Goal: Task Accomplishment & Management: Manage account settings

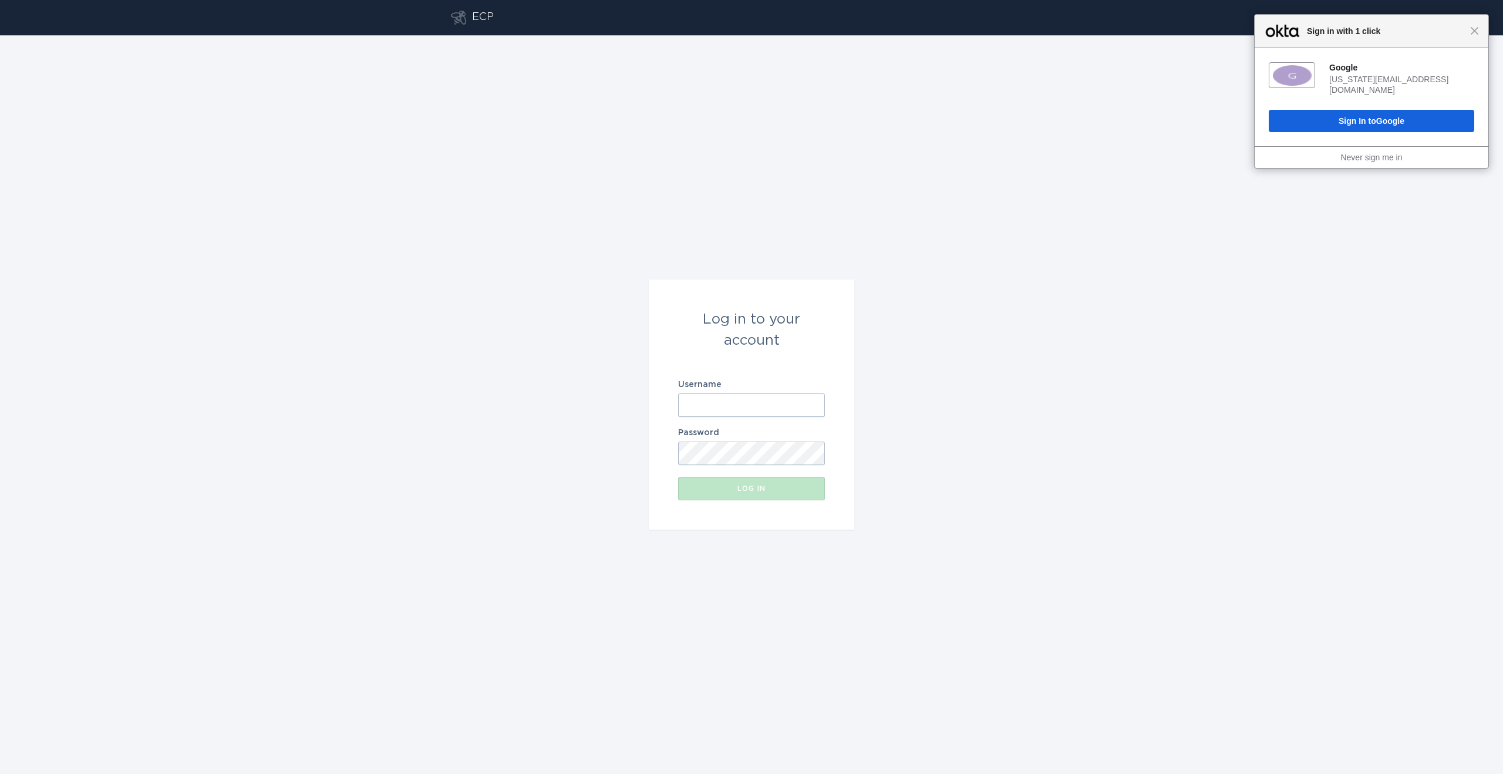
click at [753, 404] on input "Username" at bounding box center [751, 404] width 147 height 23
type input "[EMAIL_ADDRESS][DOMAIN_NAME]"
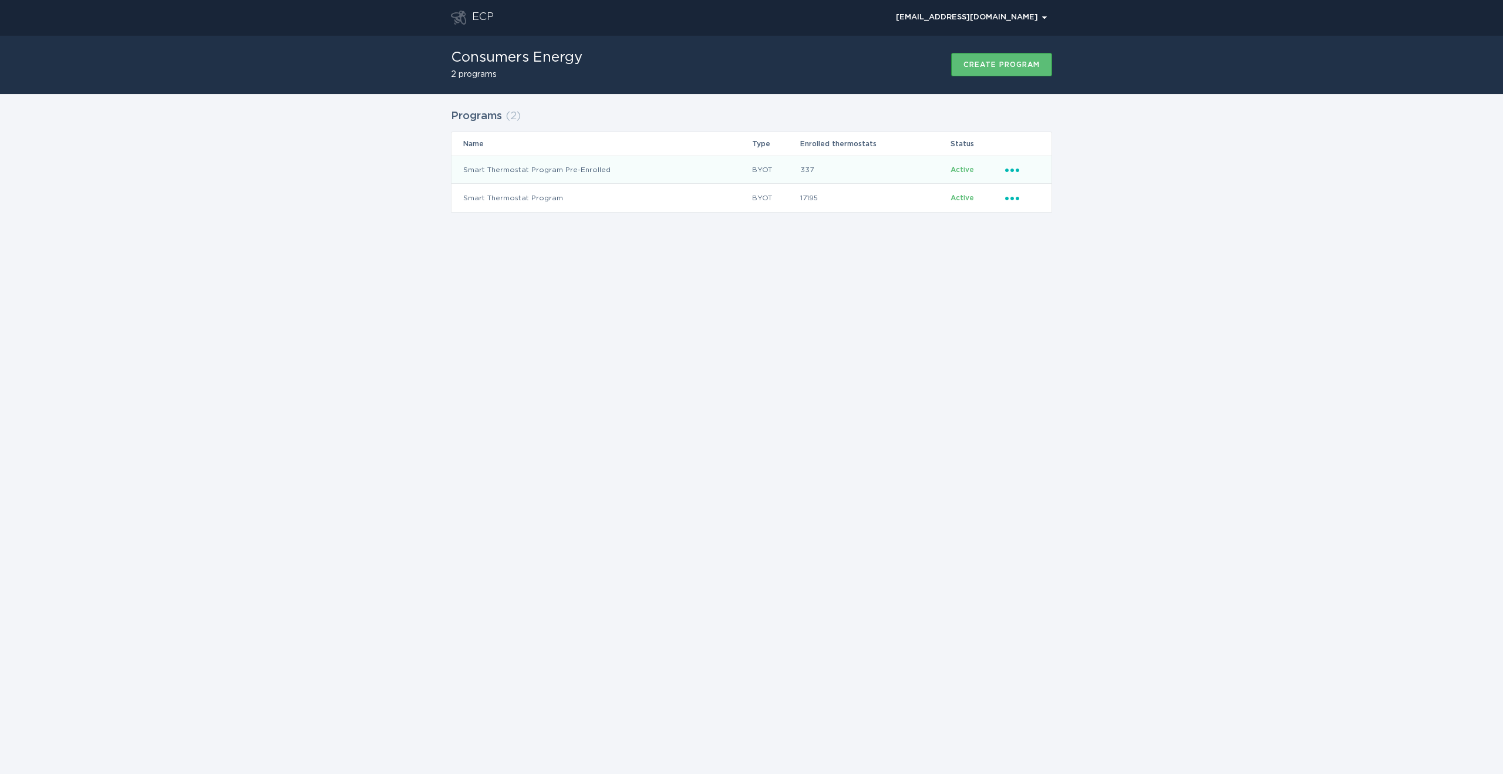
click at [1012, 170] on icon "Popover menu" at bounding box center [1012, 170] width 14 height 4
click at [1034, 210] on div "Remove thermostat" at bounding box center [1067, 217] width 122 height 27
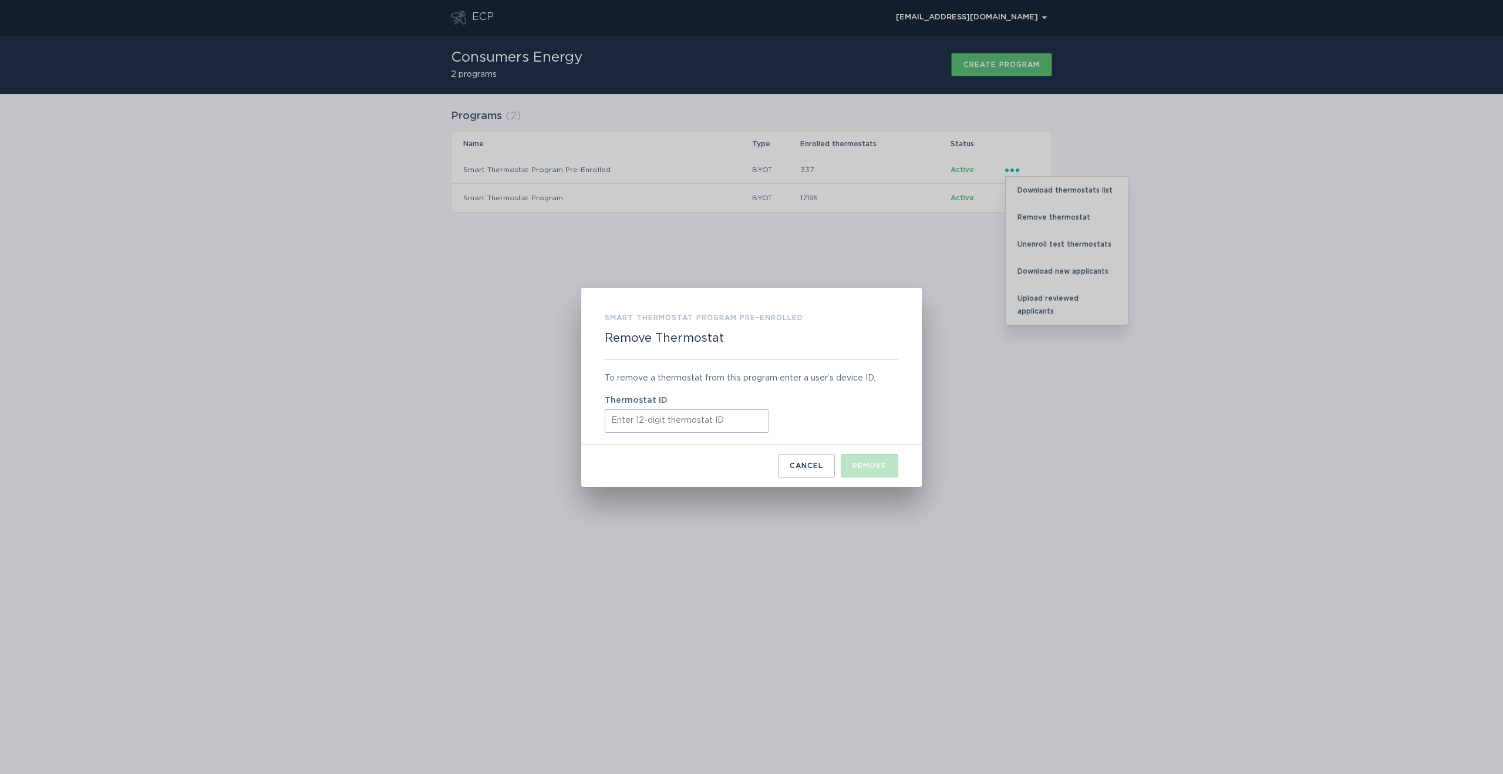
click at [636, 426] on input "Thermostat ID" at bounding box center [687, 420] width 164 height 23
paste input "532525421683"
type input "532525421683"
click at [866, 466] on div "Remove" at bounding box center [869, 465] width 34 height 7
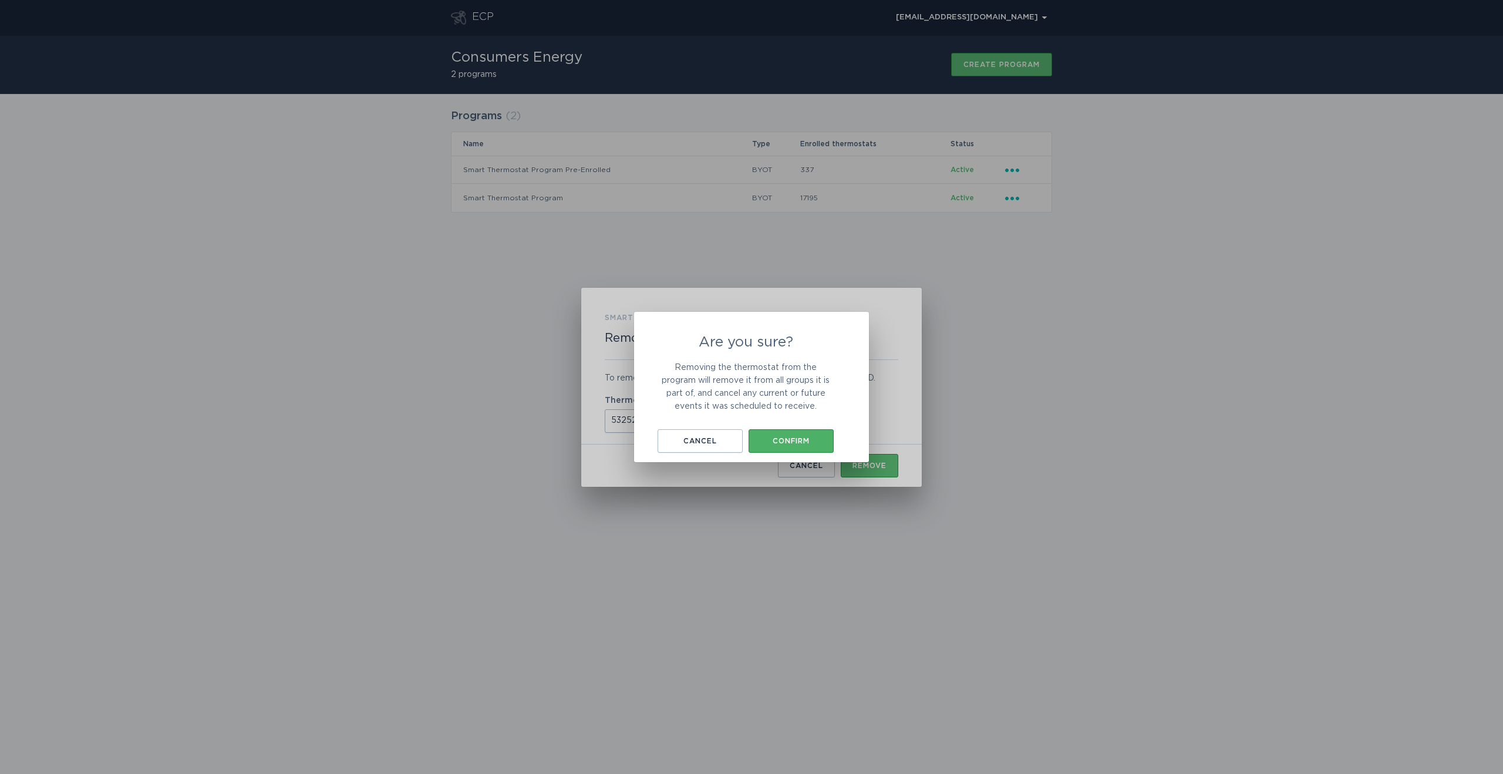
click at [819, 440] on div "Confirm" at bounding box center [790, 440] width 73 height 7
